Goal: Task Accomplishment & Management: Manage account settings

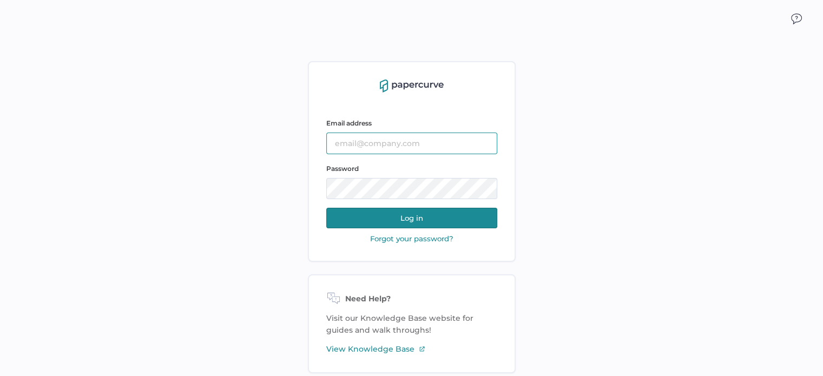
type input "sarahk@sentrex.com"
click at [435, 212] on button "Log in" at bounding box center [411, 218] width 171 height 21
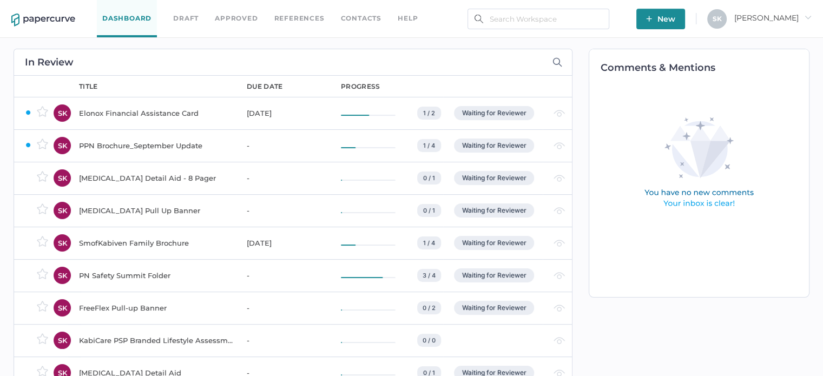
click at [115, 244] on div "SmofKabiven Family Brochure" at bounding box center [156, 243] width 155 height 13
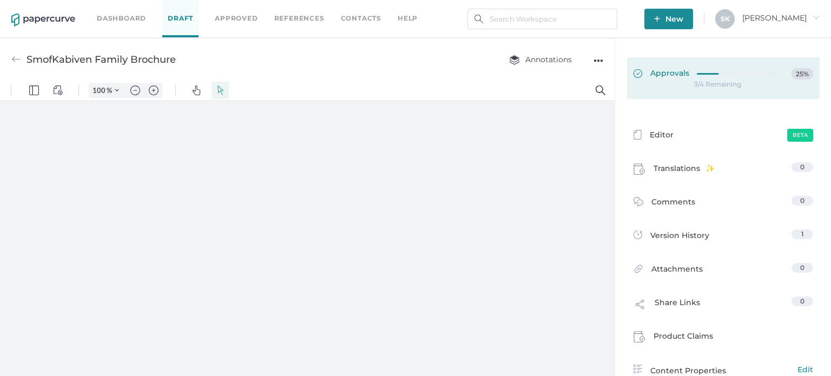
click at [735, 90] on link "Approvals 25%" at bounding box center [723, 78] width 193 height 42
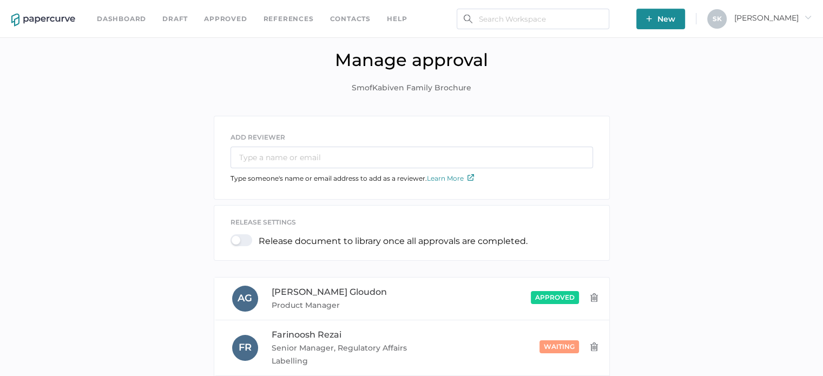
click at [727, 244] on div "ADD REVIEWER Type someone's name or email address to add as a reviewer. Learn M…" at bounding box center [411, 344] width 807 height 457
click at [121, 23] on link "Dashboard" at bounding box center [121, 19] width 49 height 12
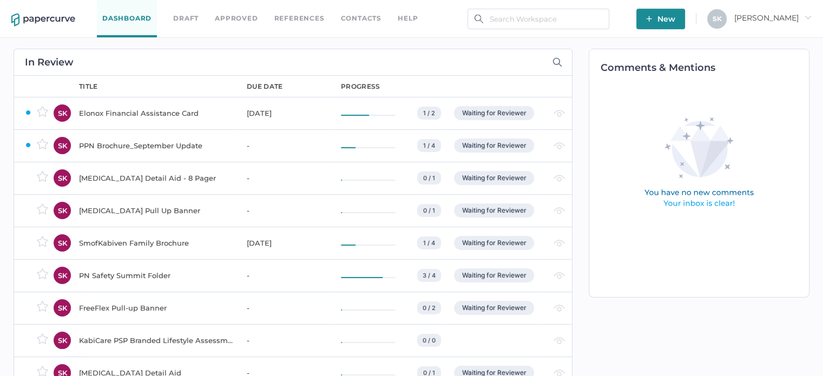
click at [137, 143] on div "PPN Brochure_September Update" at bounding box center [156, 145] width 155 height 13
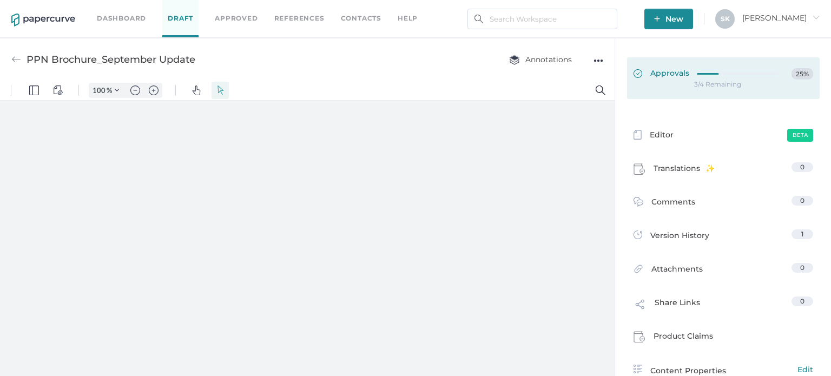
click at [700, 90] on link "Approvals 25%" at bounding box center [723, 78] width 193 height 42
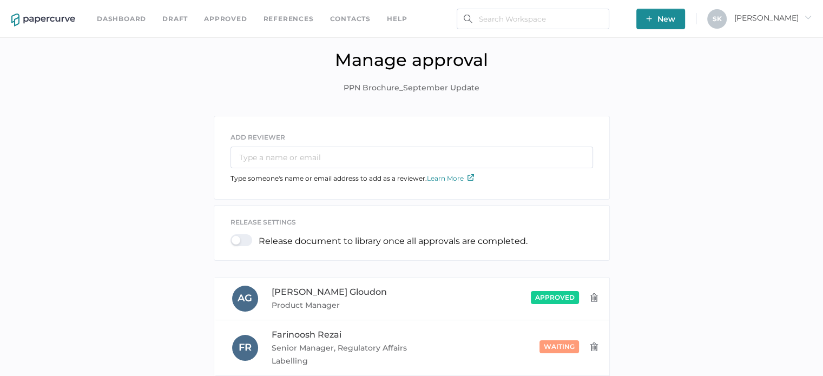
click at [135, 11] on div "Dashboard Draft Approved References Contacts help New S K Sarah arrow_right" at bounding box center [411, 19] width 823 height 38
click at [132, 23] on link "Dashboard" at bounding box center [121, 19] width 49 height 12
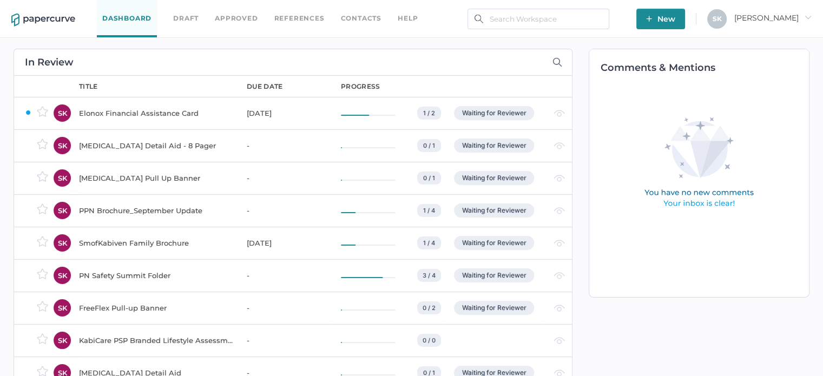
click at [120, 274] on div "PN Safety Summit Folder" at bounding box center [156, 275] width 155 height 13
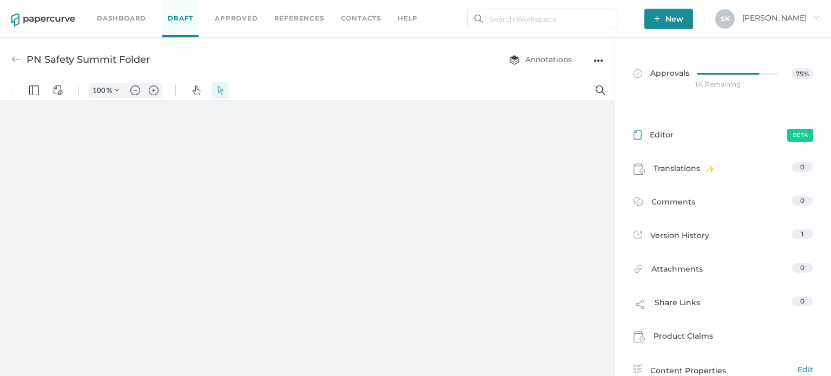
type input "181"
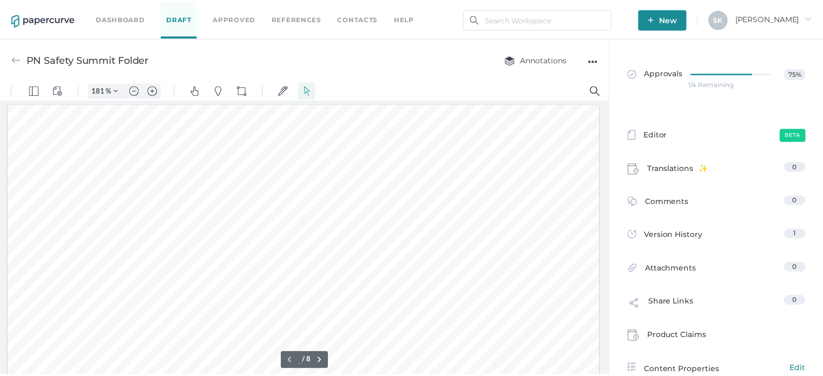
scroll to position [2, 0]
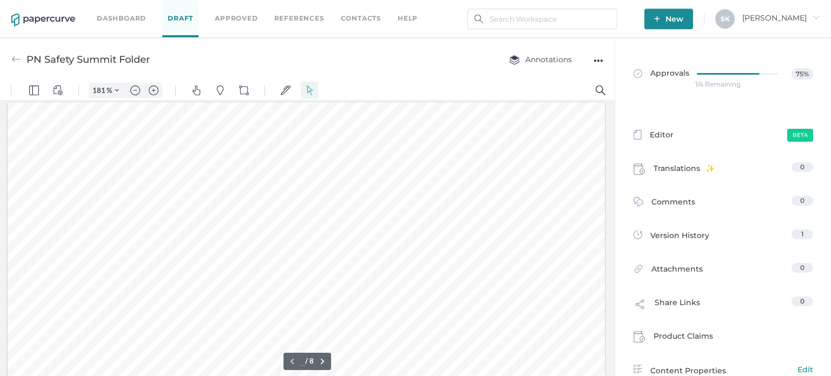
type input "1"
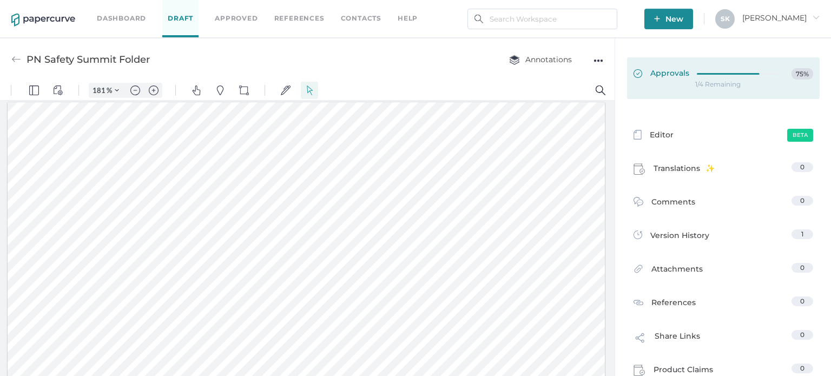
click at [729, 95] on link "Approvals 75%" at bounding box center [723, 78] width 193 height 42
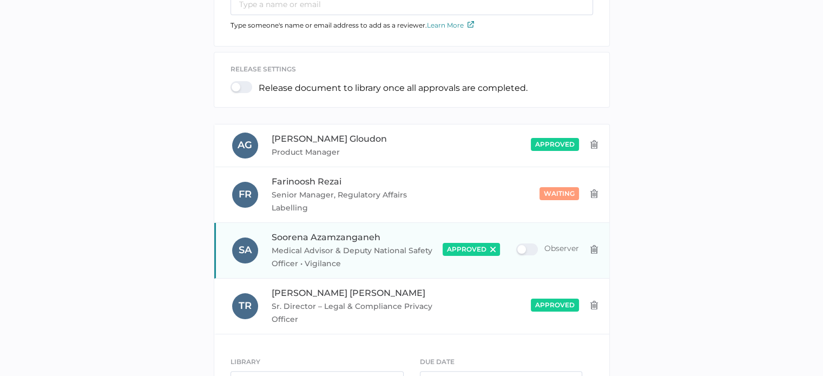
scroll to position [162, 0]
